Goal: Task Accomplishment & Management: Complete application form

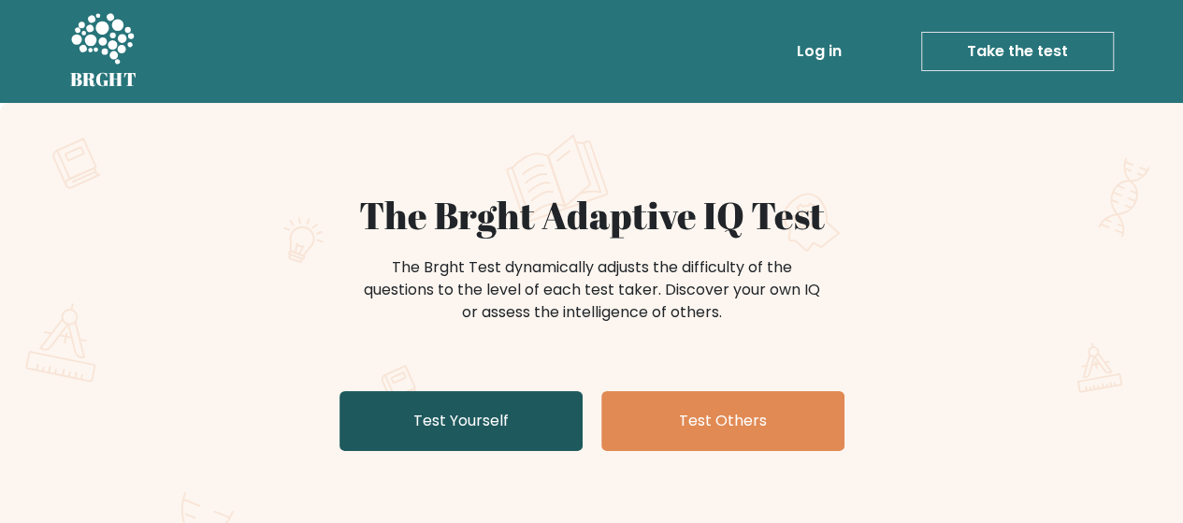
click at [542, 422] on link "Test Yourself" at bounding box center [460, 421] width 243 height 60
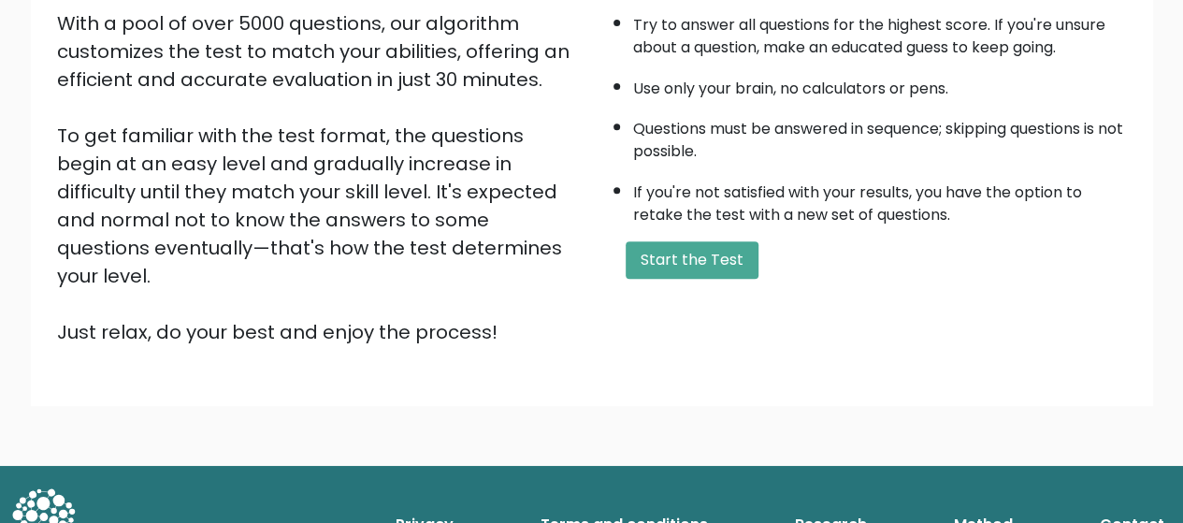
scroll to position [312, 0]
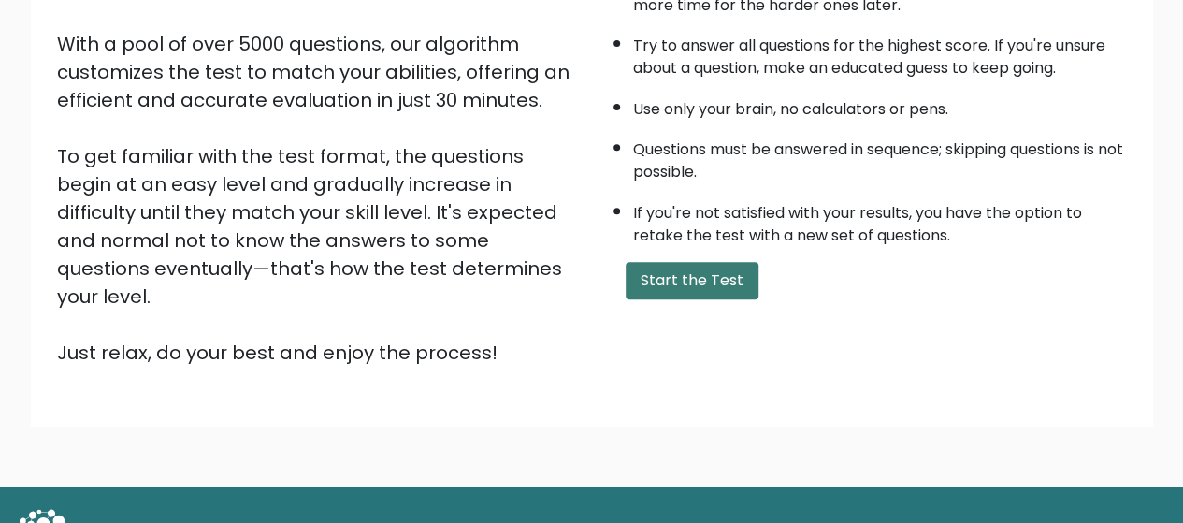
click at [675, 276] on button "Start the Test" at bounding box center [692, 280] width 133 height 37
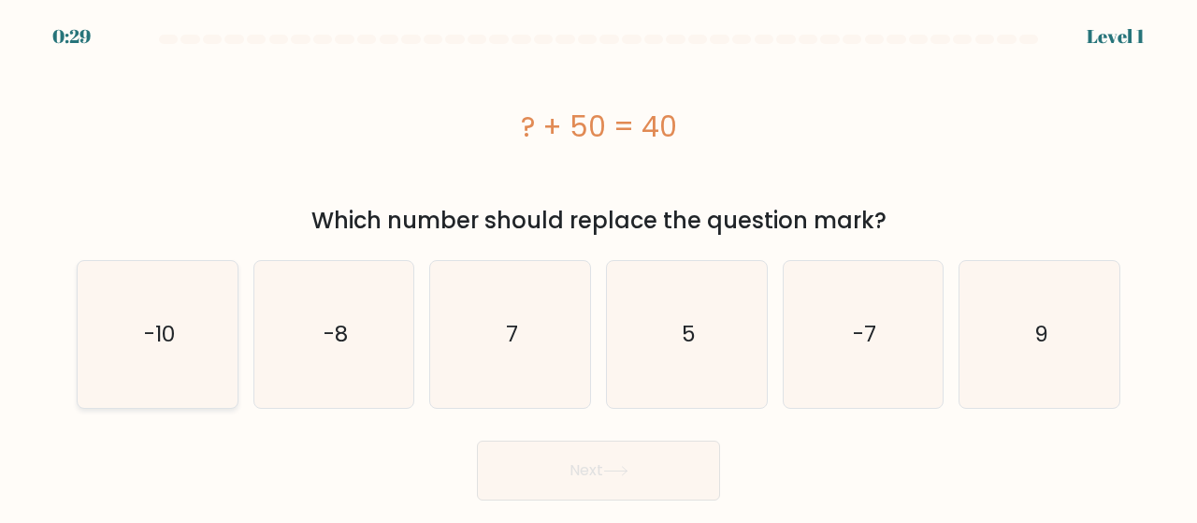
click at [176, 298] on icon "-10" at bounding box center [157, 334] width 147 height 147
click at [598, 266] on input "a. -10" at bounding box center [598, 264] width 1 height 5
radio input "true"
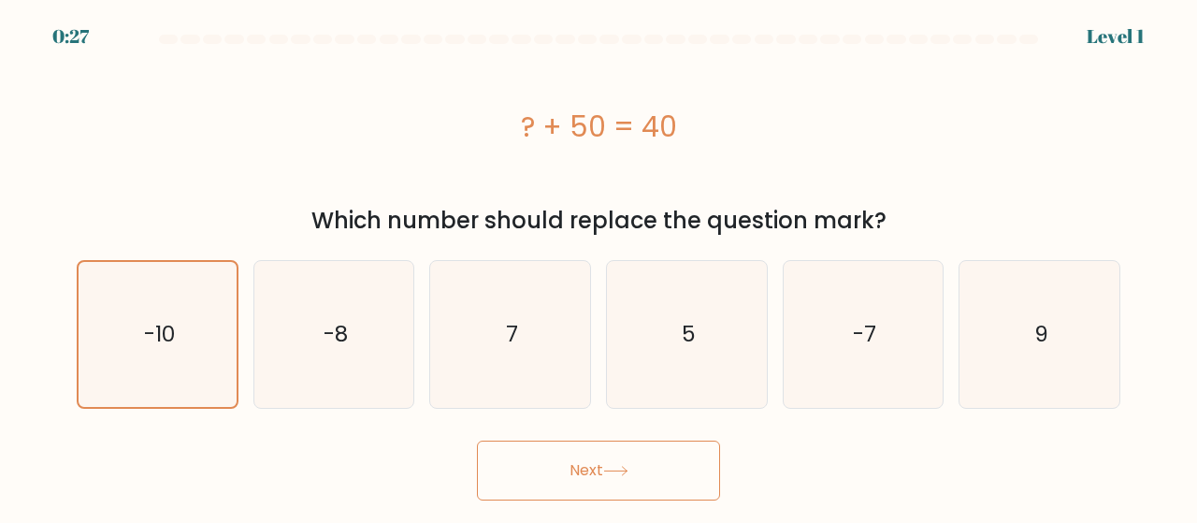
click at [608, 468] on icon at bounding box center [615, 471] width 25 height 10
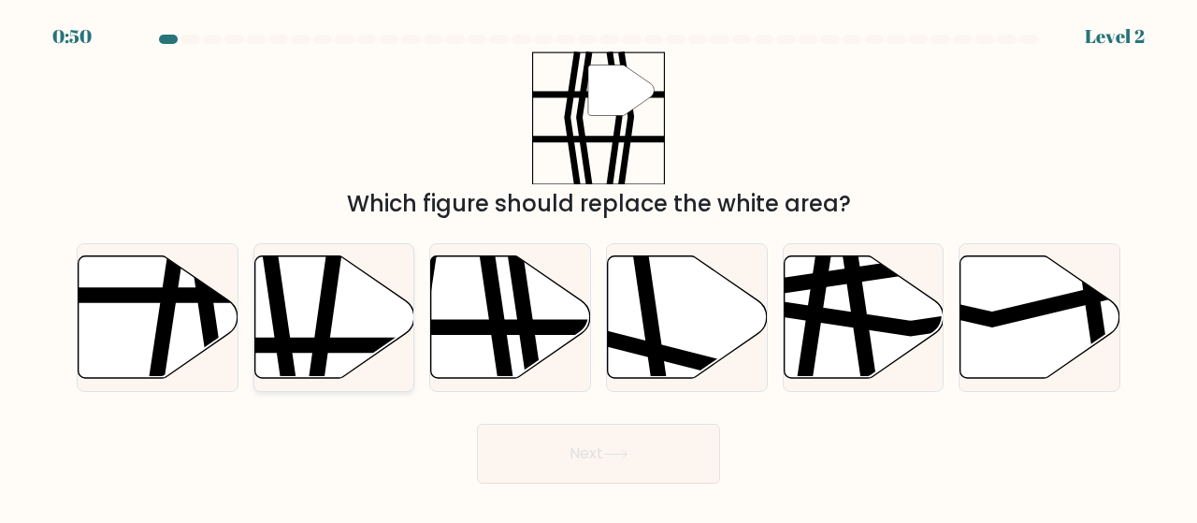
click at [360, 345] on line at bounding box center [385, 345] width 322 height 0
click at [598, 266] on input "b." at bounding box center [598, 264] width 1 height 5
radio input "true"
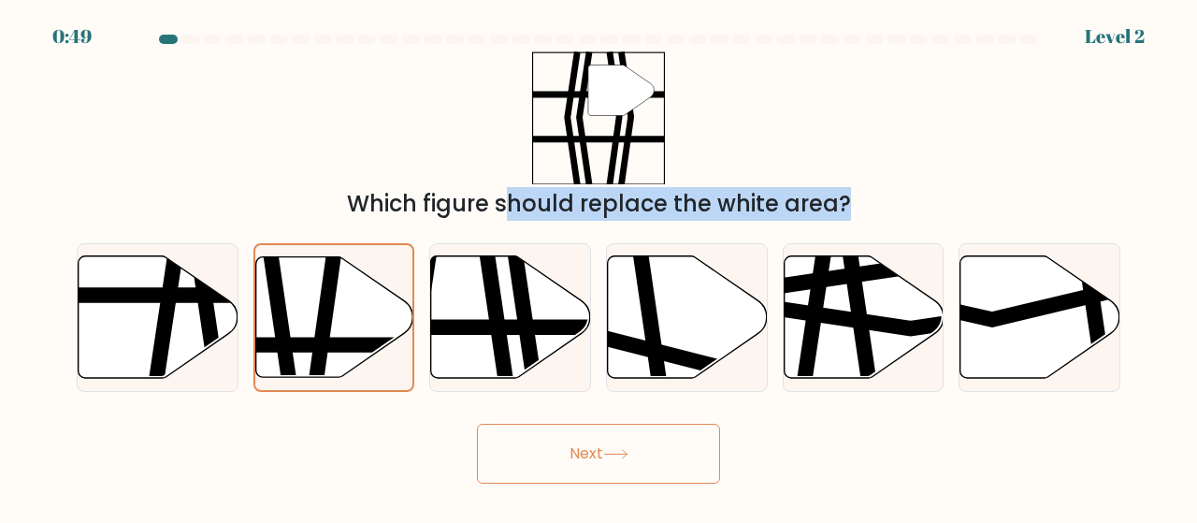
drag, startPoint x: 360, startPoint y: 343, endPoint x: 655, endPoint y: 128, distance: 365.4
click at [655, 128] on form at bounding box center [598, 259] width 1197 height 449
click at [615, 476] on button "Next" at bounding box center [598, 454] width 243 height 60
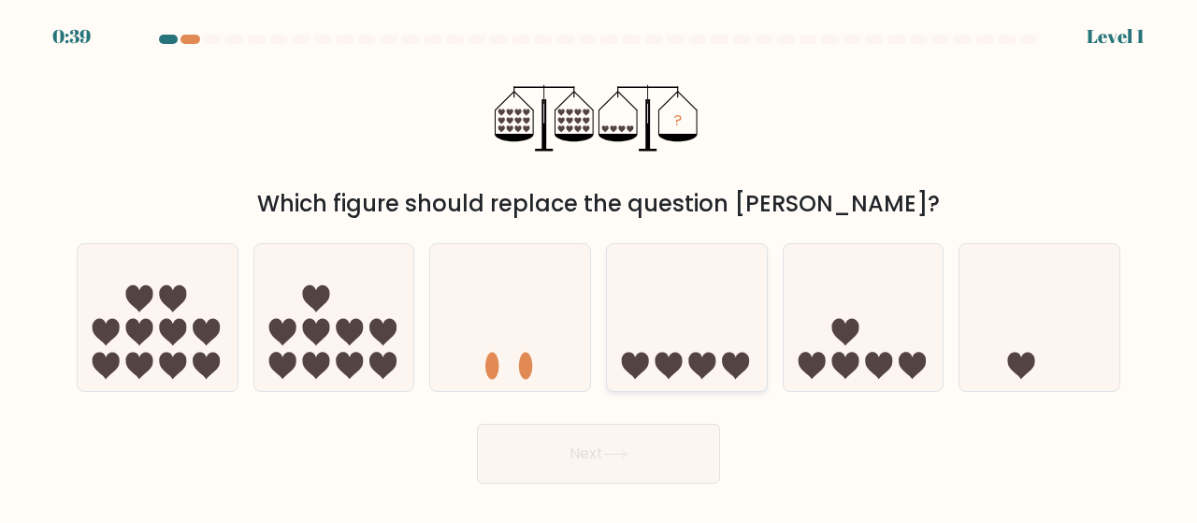
click at [677, 314] on icon at bounding box center [687, 318] width 160 height 132
click at [599, 266] on input "d." at bounding box center [598, 264] width 1 height 5
radio input "true"
click at [617, 463] on button "Next" at bounding box center [598, 454] width 243 height 60
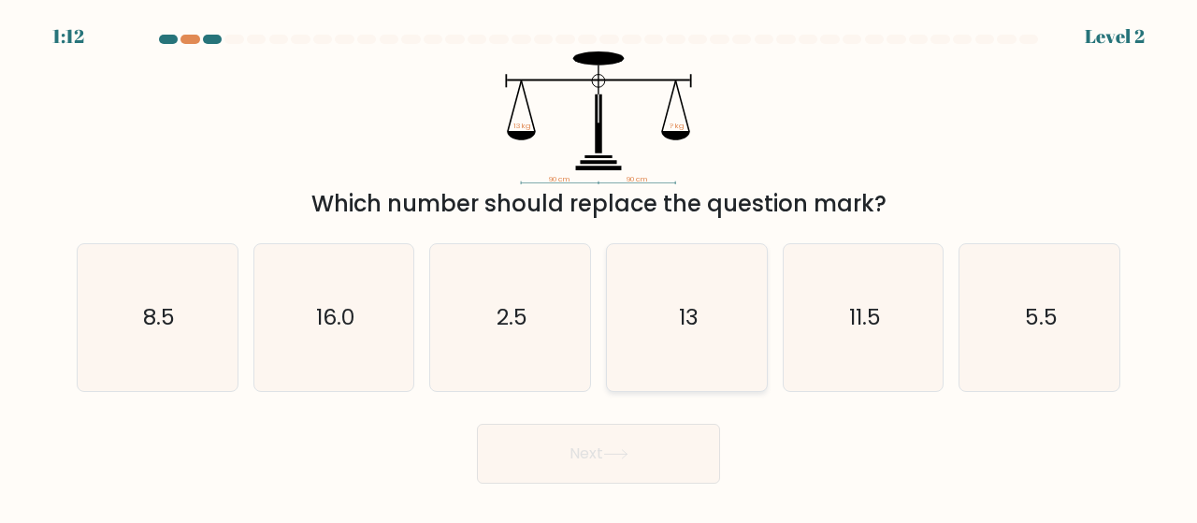
click at [659, 313] on icon "13" at bounding box center [686, 317] width 147 height 147
click at [599, 266] on input "d. 13" at bounding box center [598, 264] width 1 height 5
radio input "true"
click at [628, 471] on button "Next" at bounding box center [598, 454] width 243 height 60
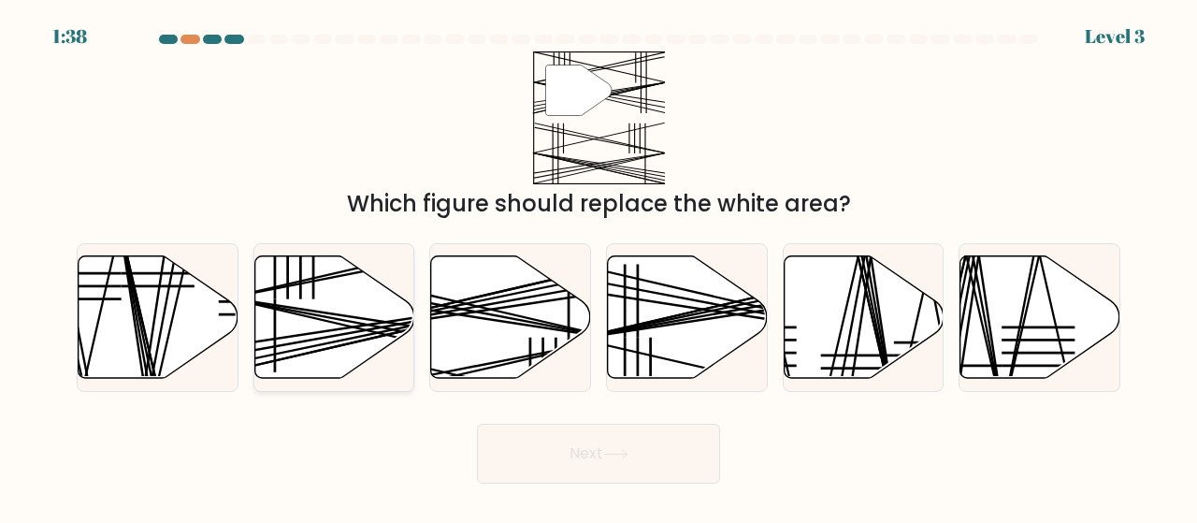
click at [350, 334] on icon at bounding box center [334, 316] width 160 height 122
click at [598, 266] on input "b." at bounding box center [598, 264] width 1 height 5
radio input "true"
click at [591, 449] on button "Next" at bounding box center [598, 454] width 243 height 60
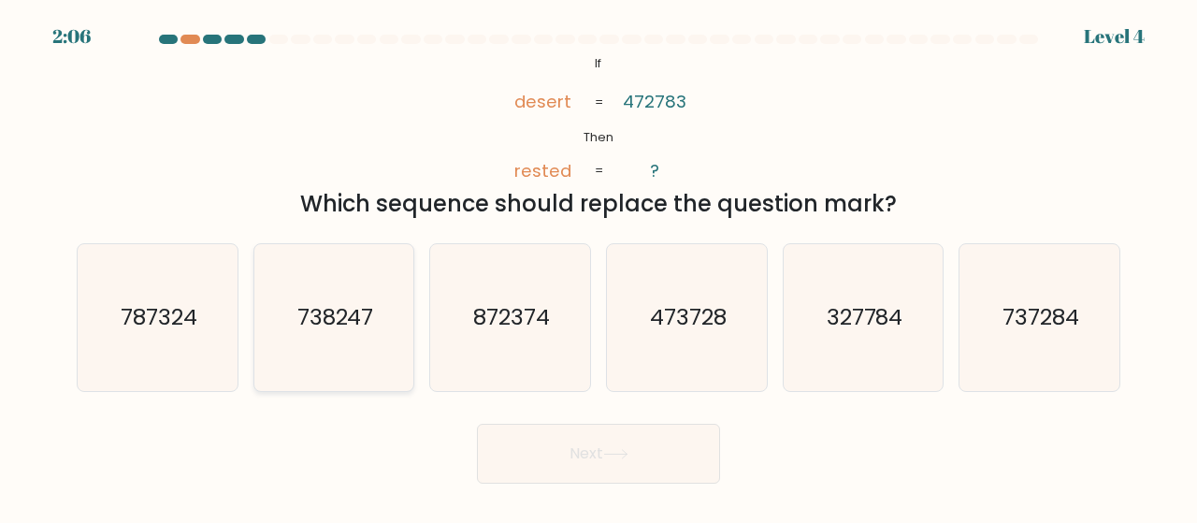
click at [359, 347] on icon "738247" at bounding box center [334, 317] width 147 height 147
click at [598, 266] on input "b. 738247" at bounding box center [598, 264] width 1 height 5
radio input "true"
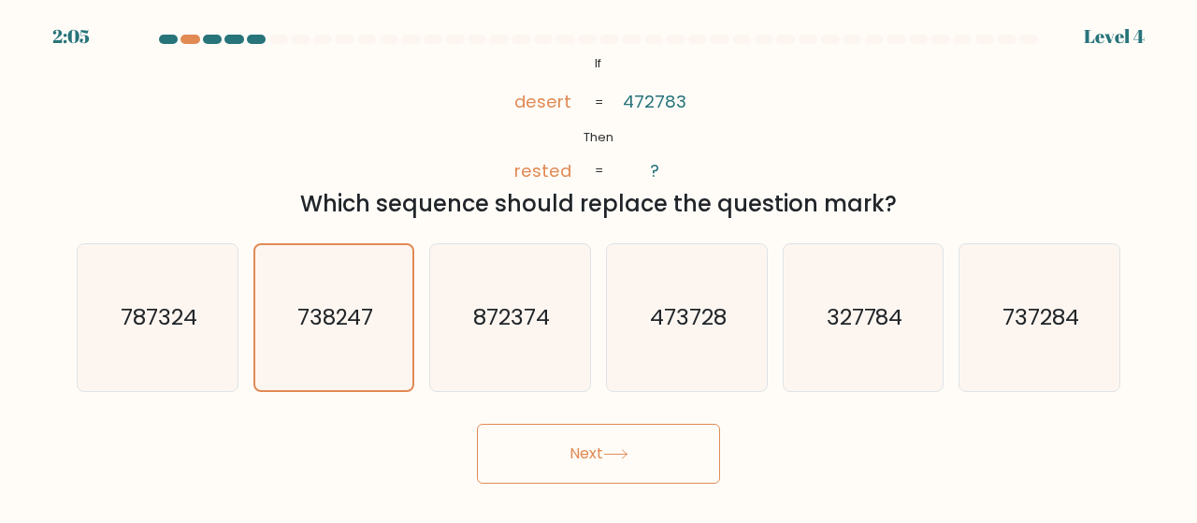
click at [575, 459] on button "Next" at bounding box center [598, 454] width 243 height 60
